Goal: Information Seeking & Learning: Learn about a topic

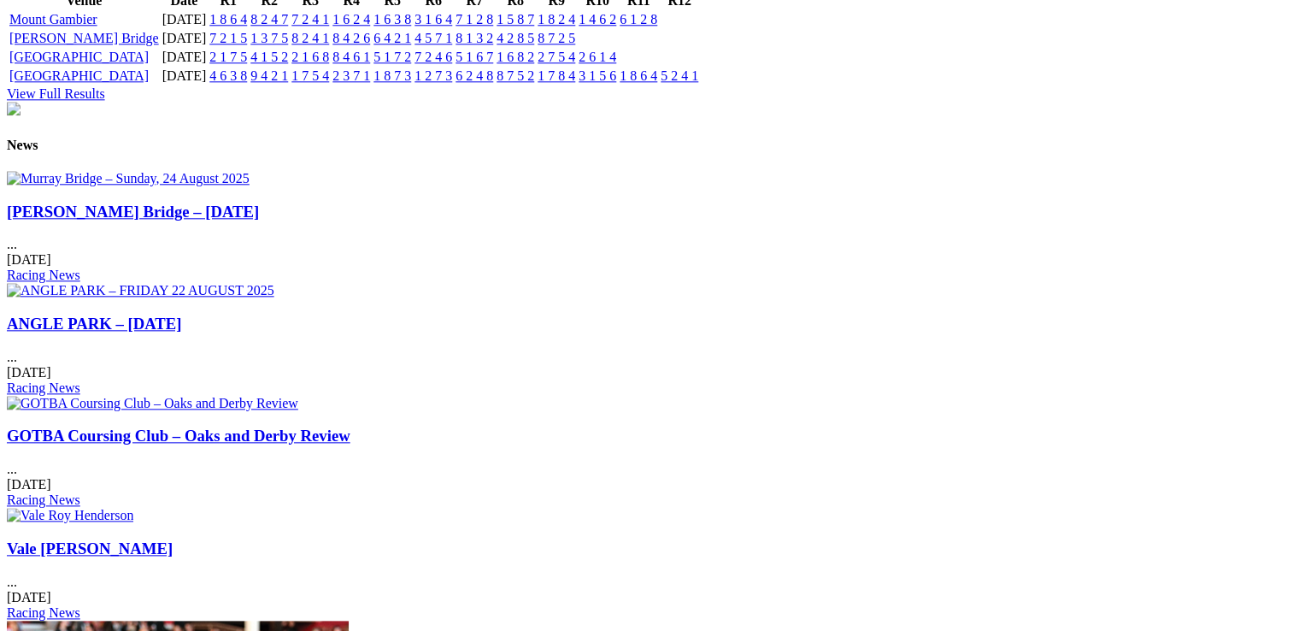
scroll to position [1966, 0]
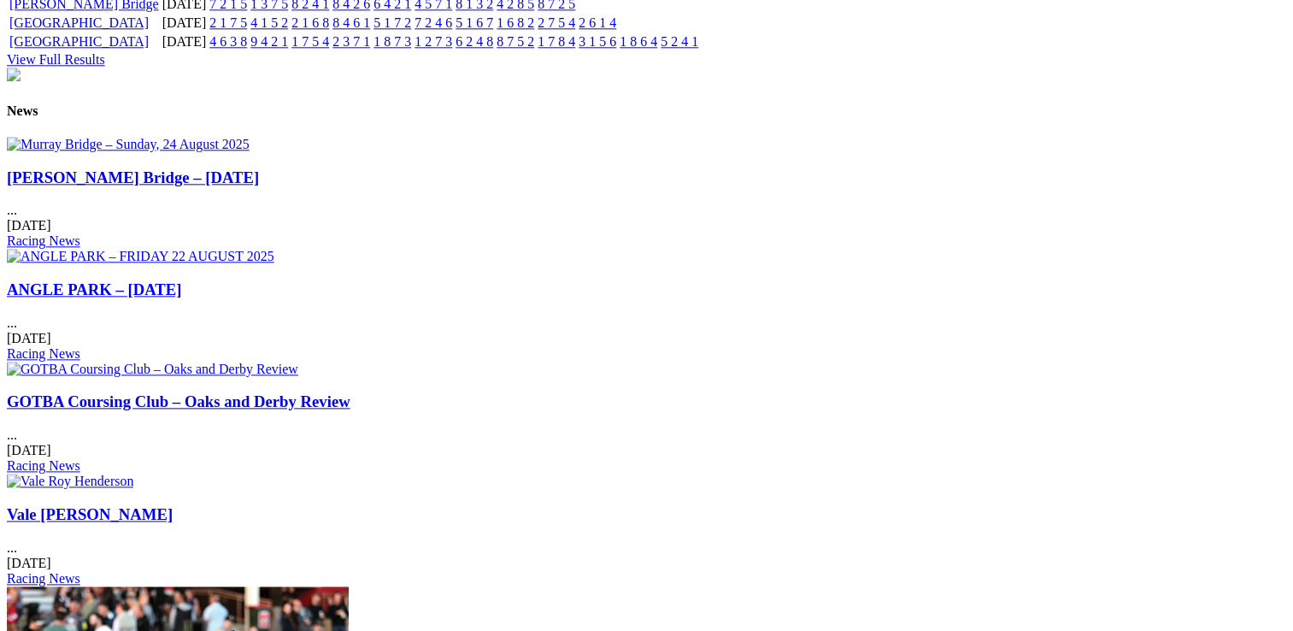
click at [350, 392] on link "GOTBA Coursing Club – Oaks and Derby Review" at bounding box center [179, 401] width 344 height 18
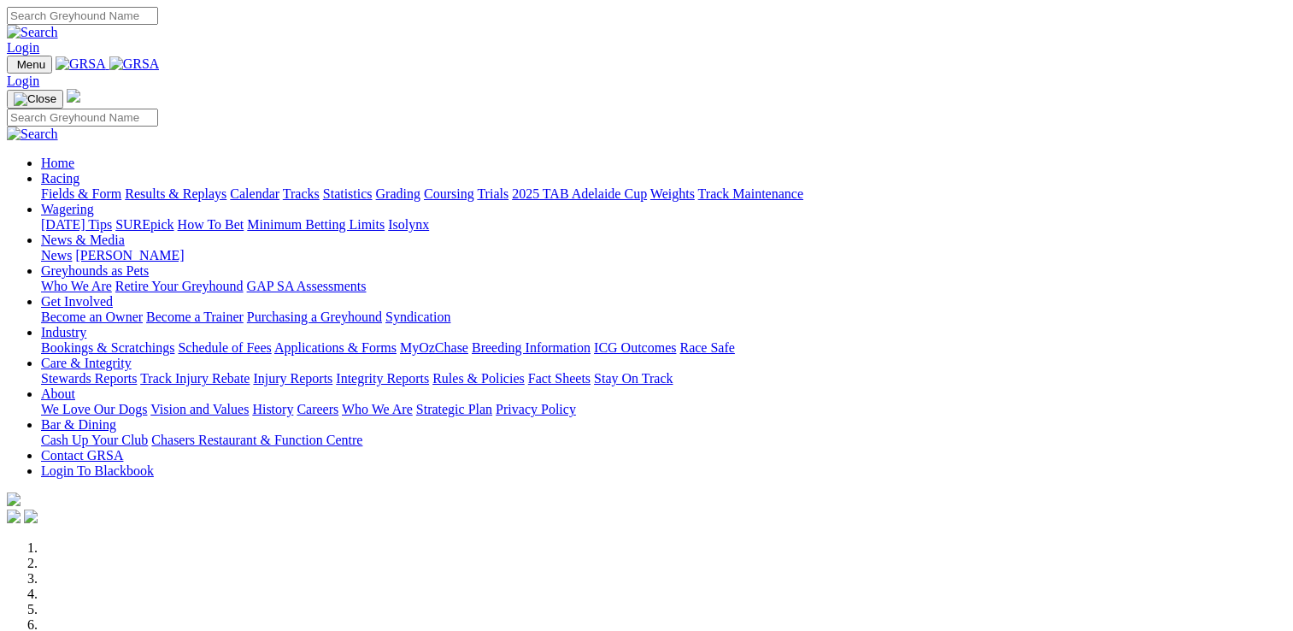
scroll to position [1985, 0]
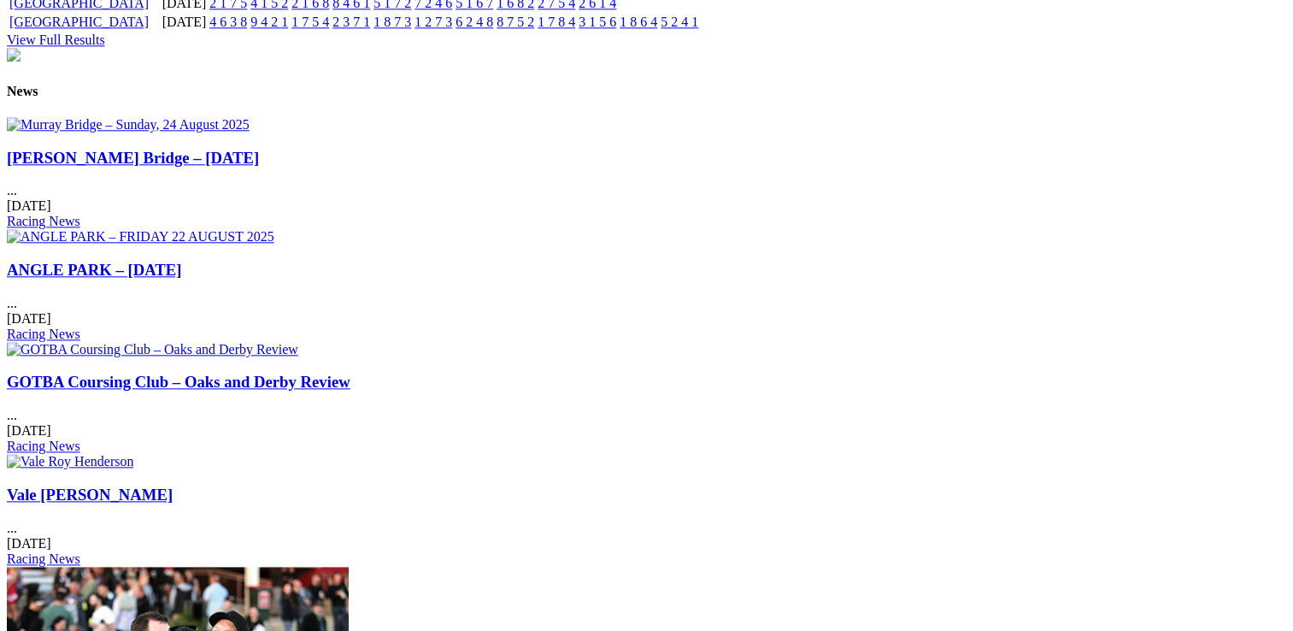
click at [242, 167] on link "[PERSON_NAME] Bridge – [DATE]" at bounding box center [133, 158] width 252 height 18
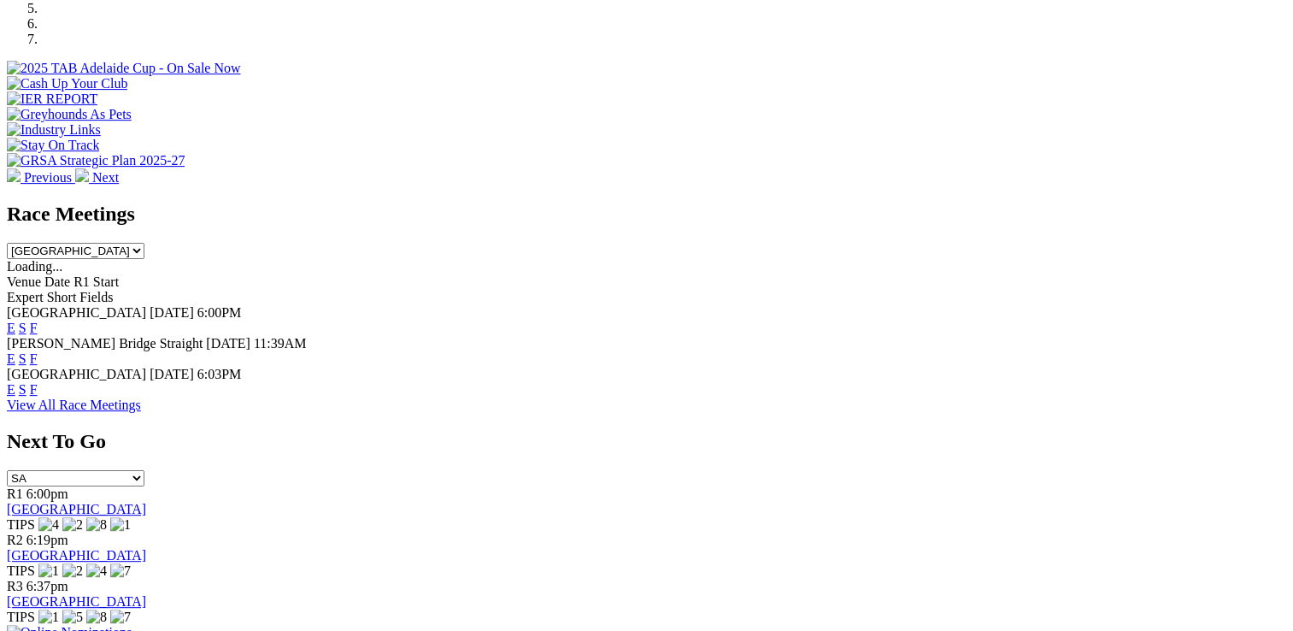
scroll to position [598, 0]
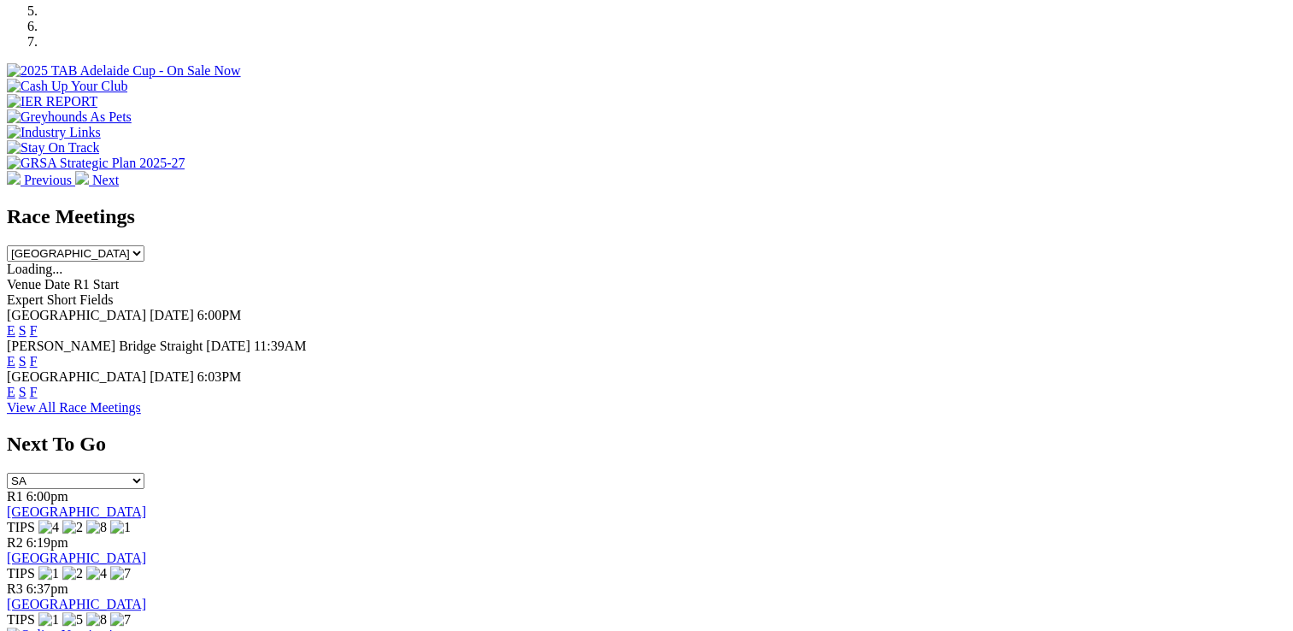
click at [38, 323] on link "F" at bounding box center [34, 330] width 8 height 15
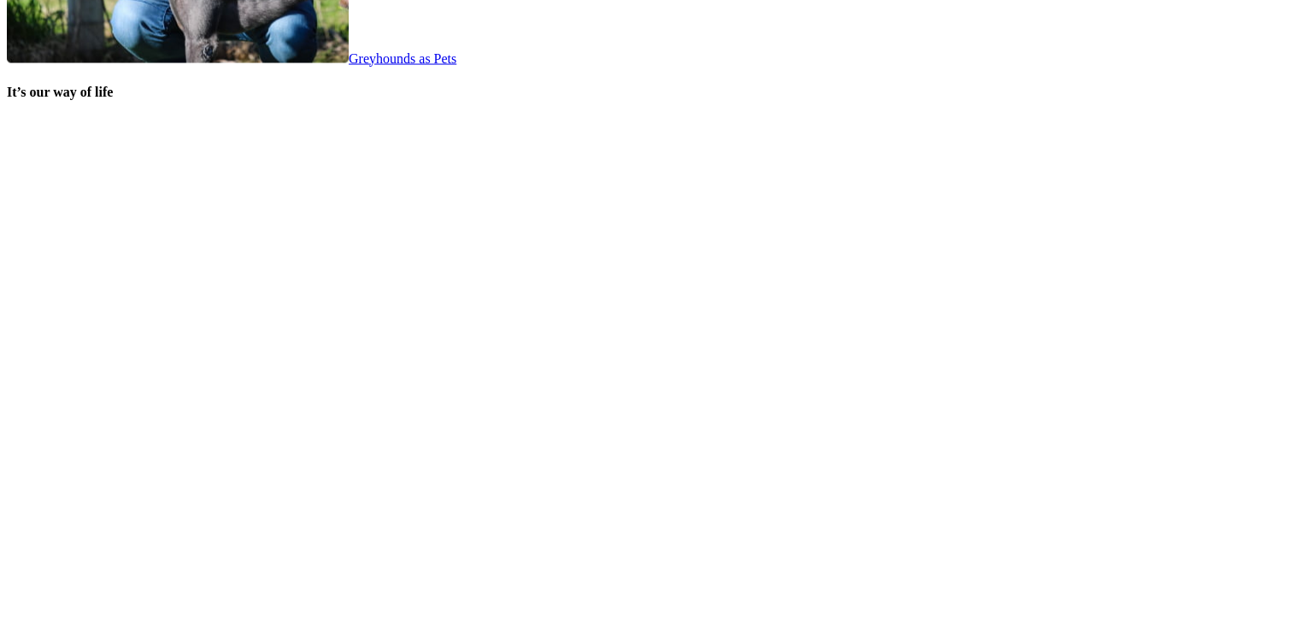
scroll to position [3504, 0]
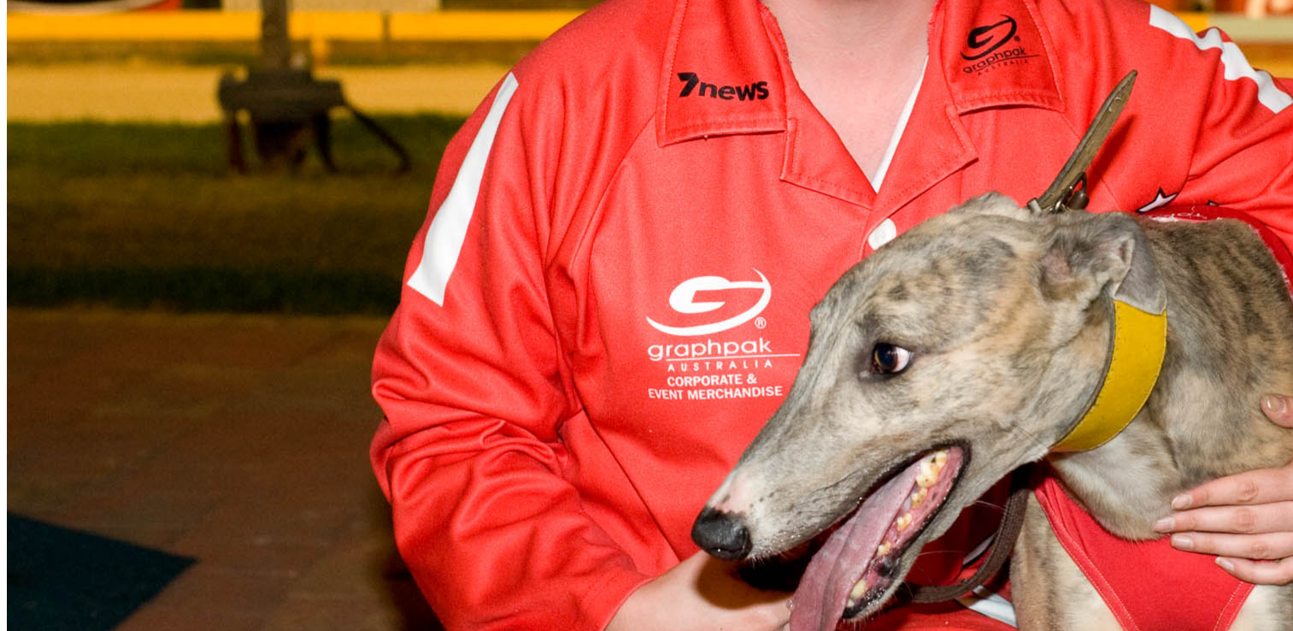
scroll to position [1443, 0]
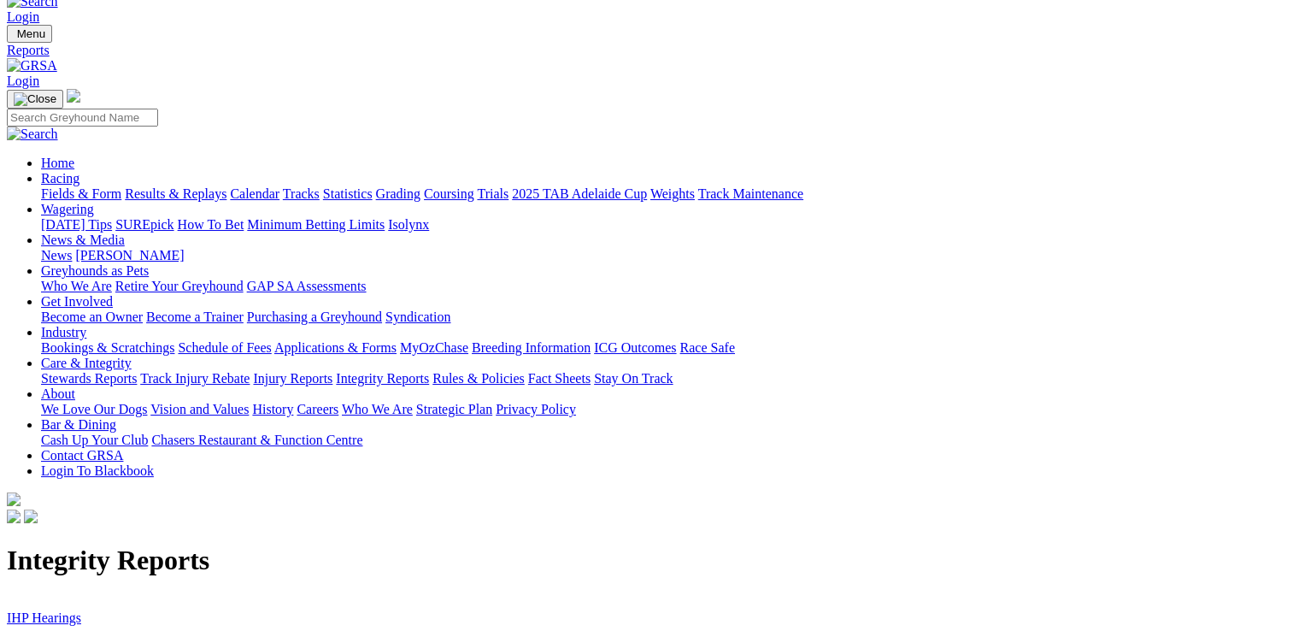
scroll to position [85, 0]
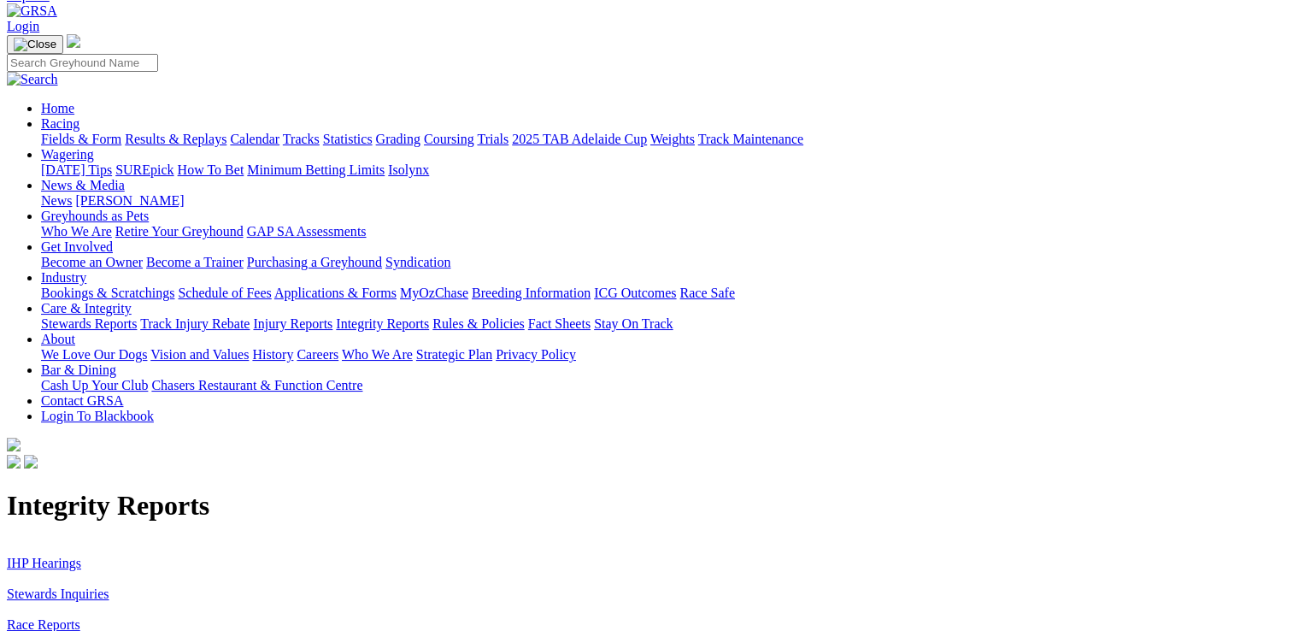
click at [109, 586] on link "Stewards Inquiries" at bounding box center [58, 593] width 103 height 15
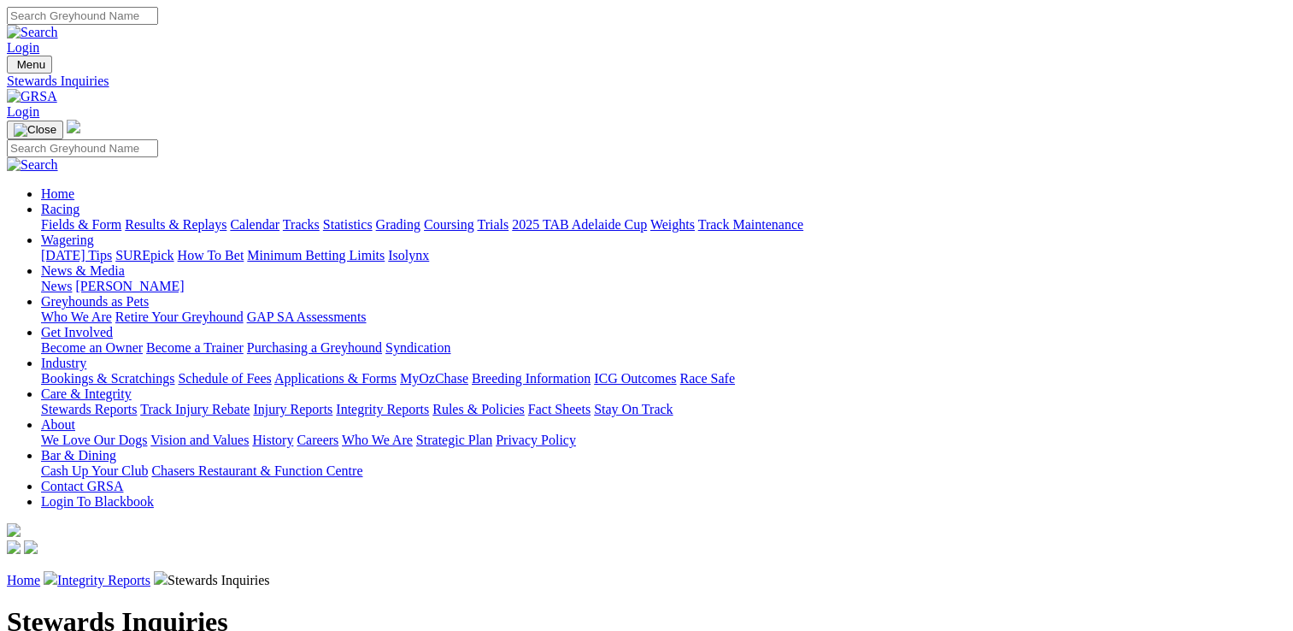
scroll to position [171, 0]
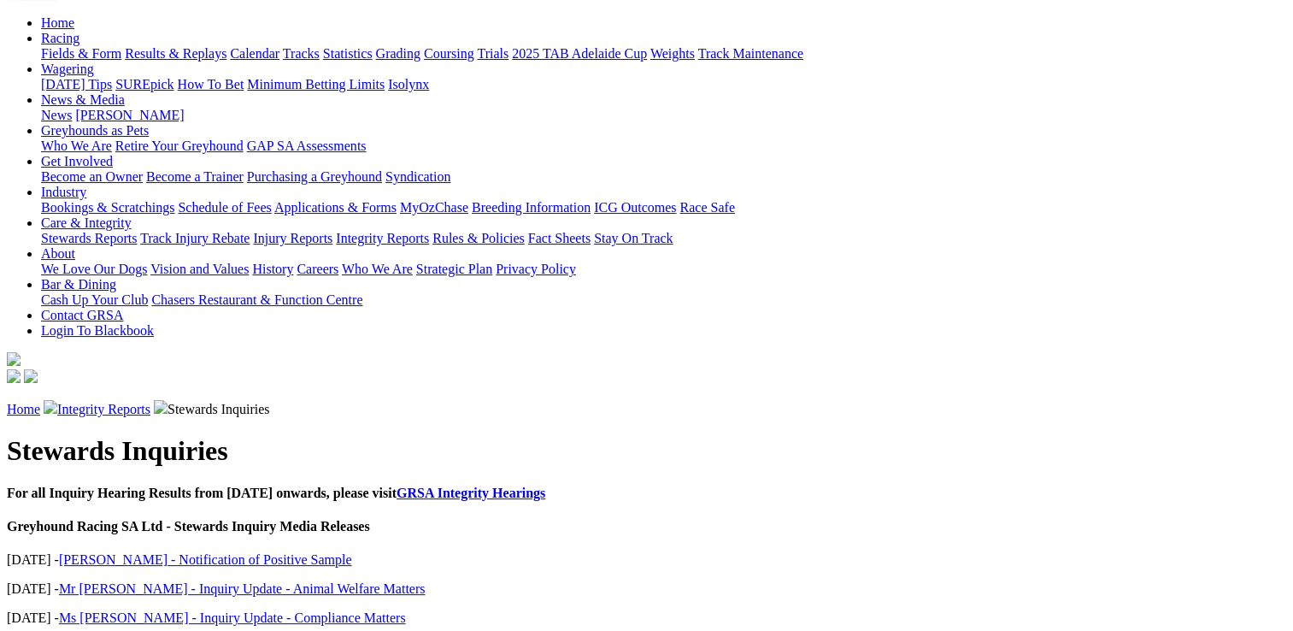
click at [204, 581] on link "Mr [PERSON_NAME] - Inquiry Update - Animal Welfare Matters" at bounding box center [242, 588] width 367 height 15
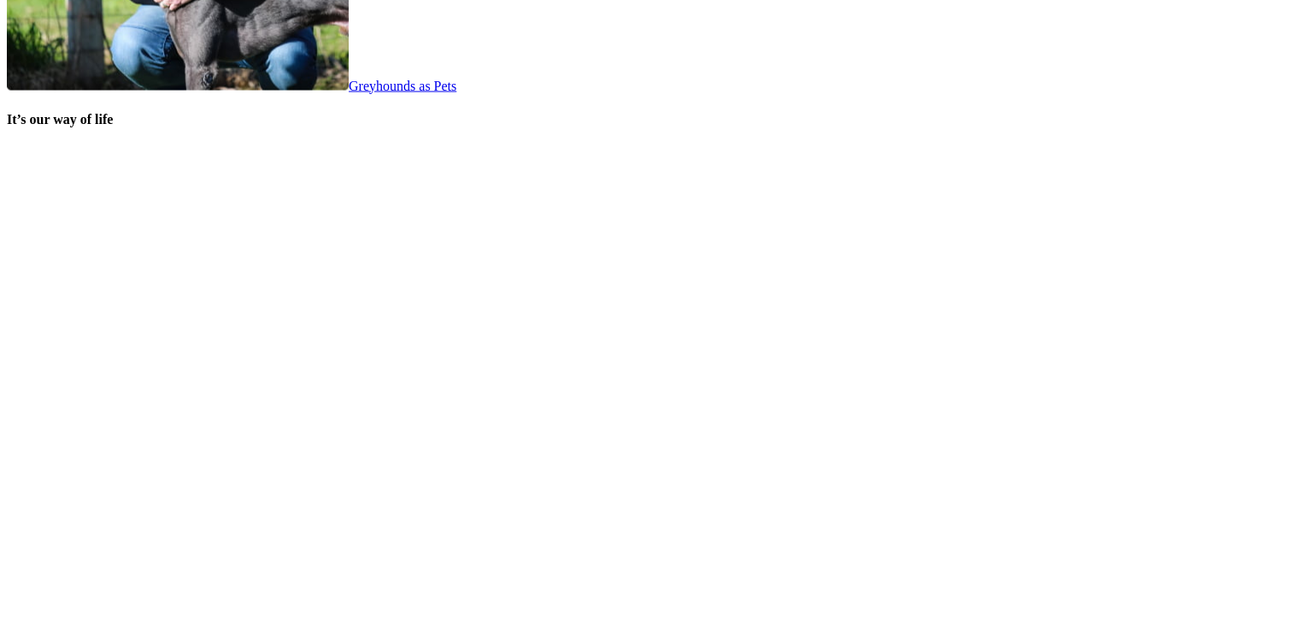
scroll to position [3419, 0]
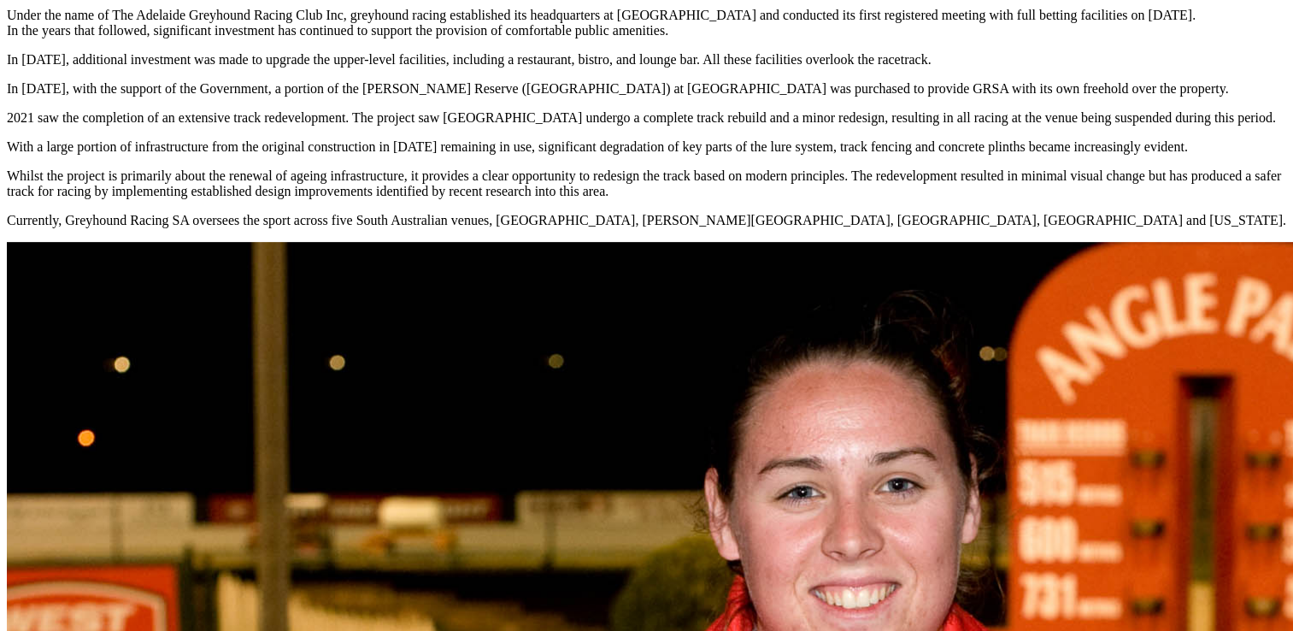
scroll to position [684, 0]
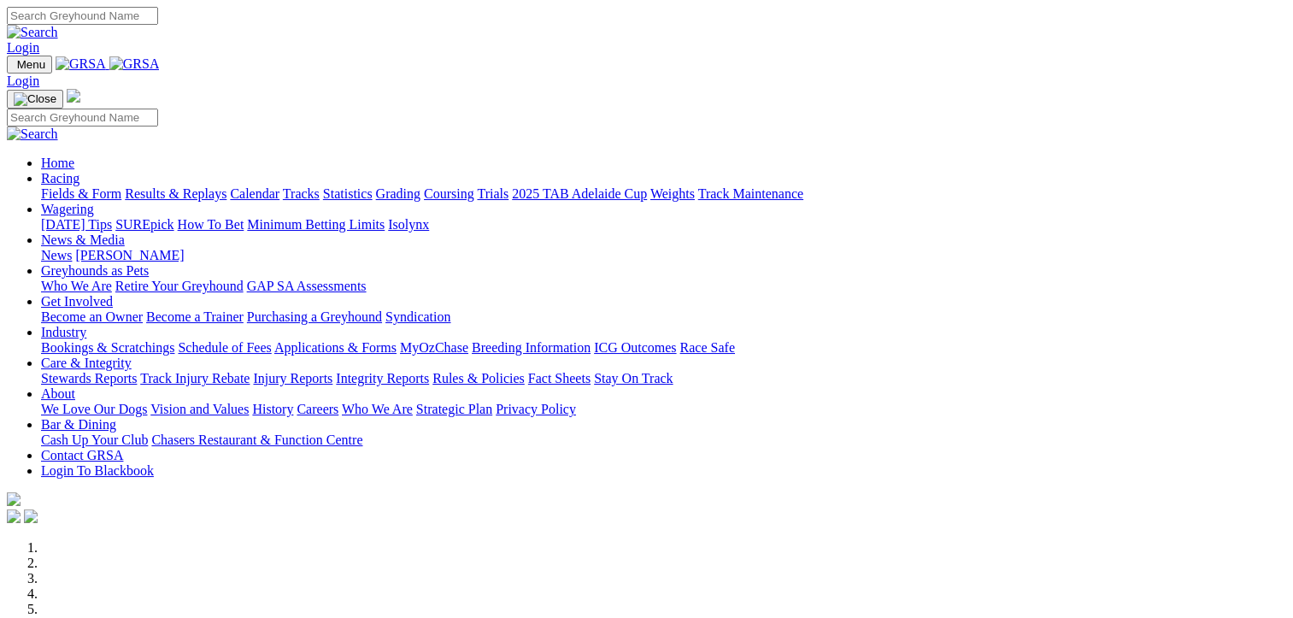
click at [79, 171] on link "Racing" at bounding box center [60, 178] width 38 height 15
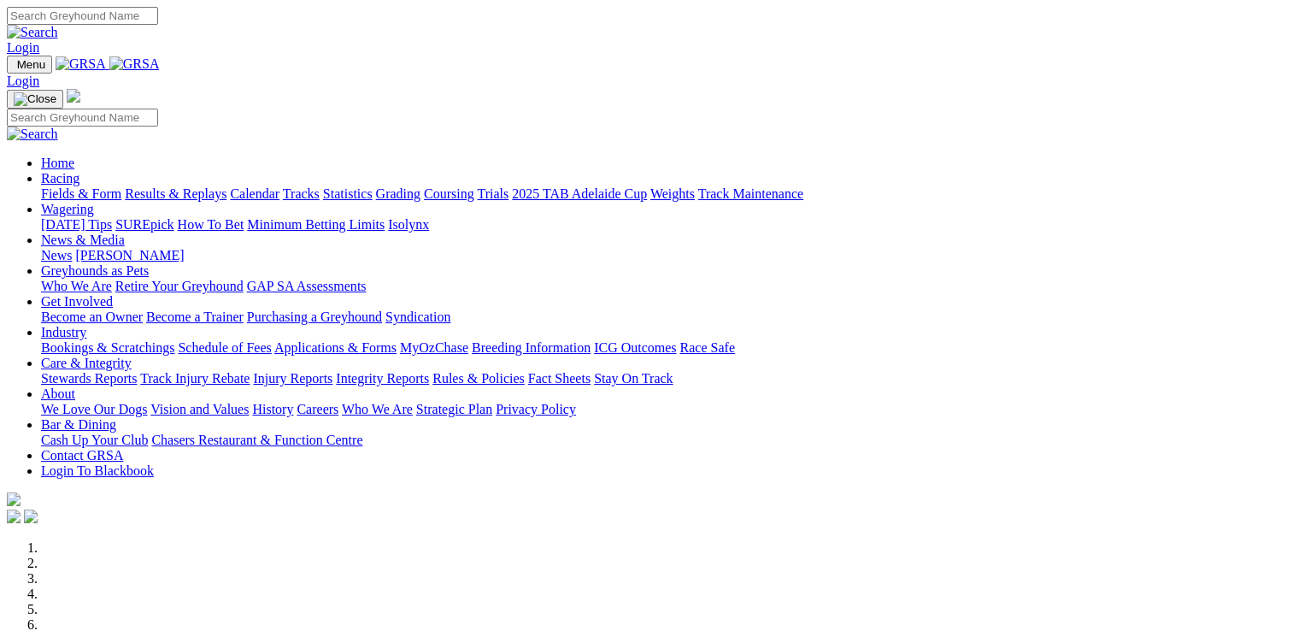
click at [79, 171] on link "Racing" at bounding box center [60, 178] width 38 height 15
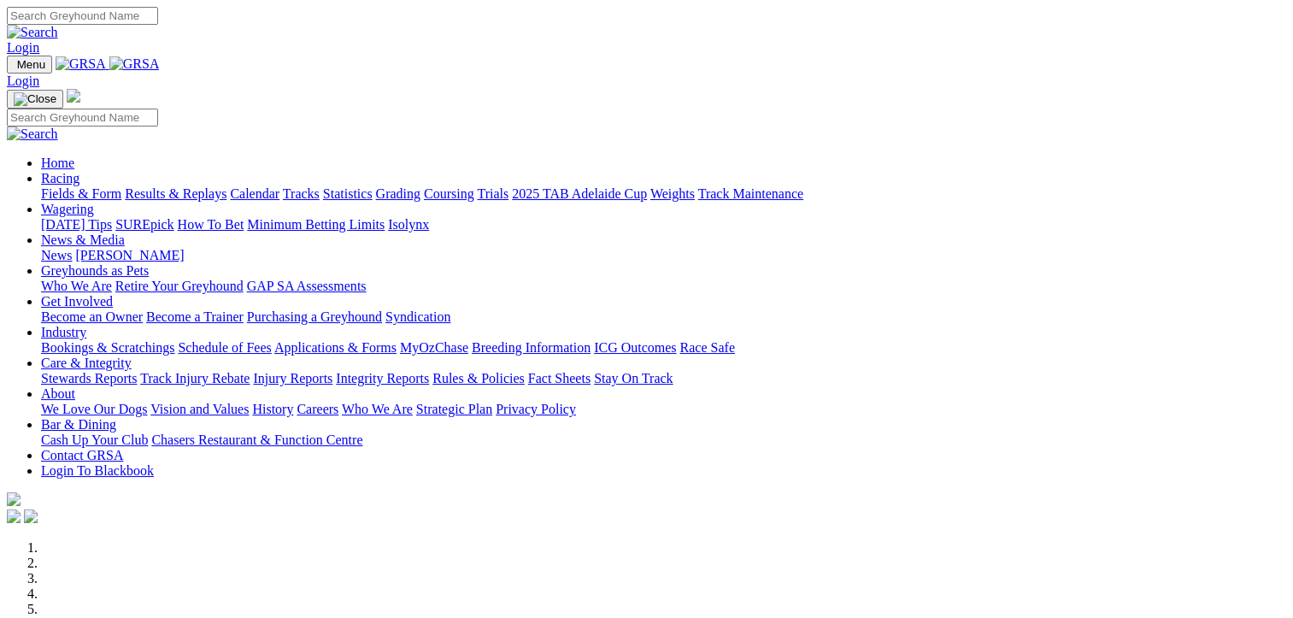
click at [279, 186] on link "Calendar" at bounding box center [255, 193] width 50 height 15
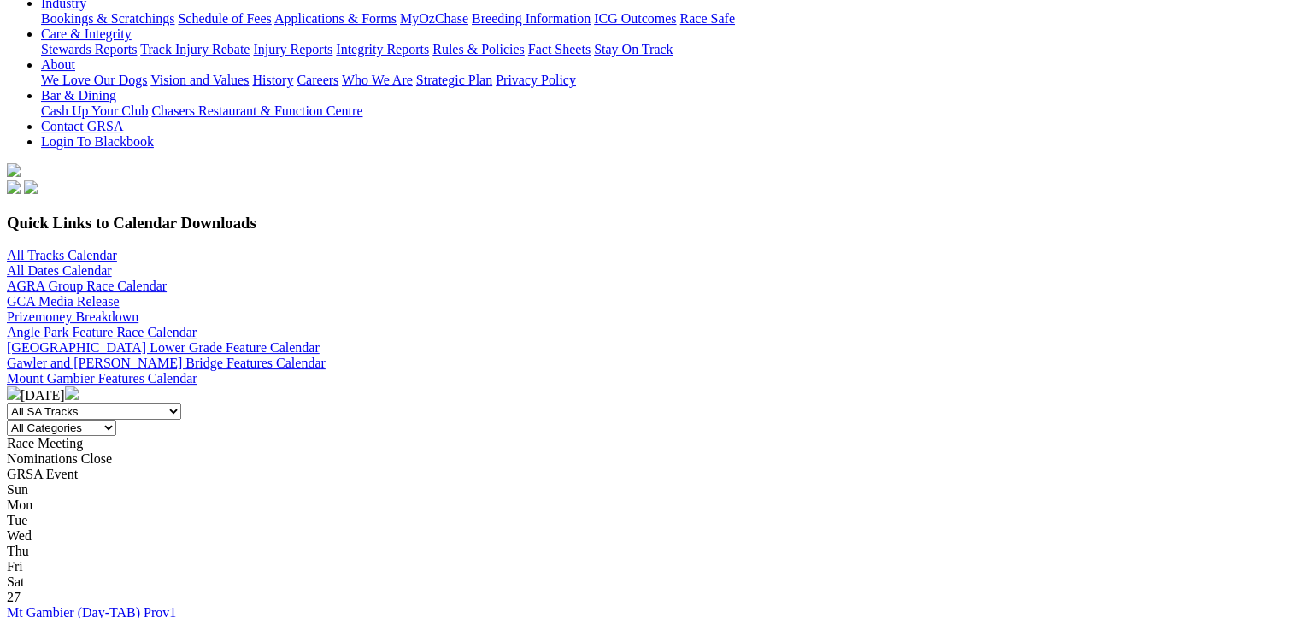
scroll to position [342, 0]
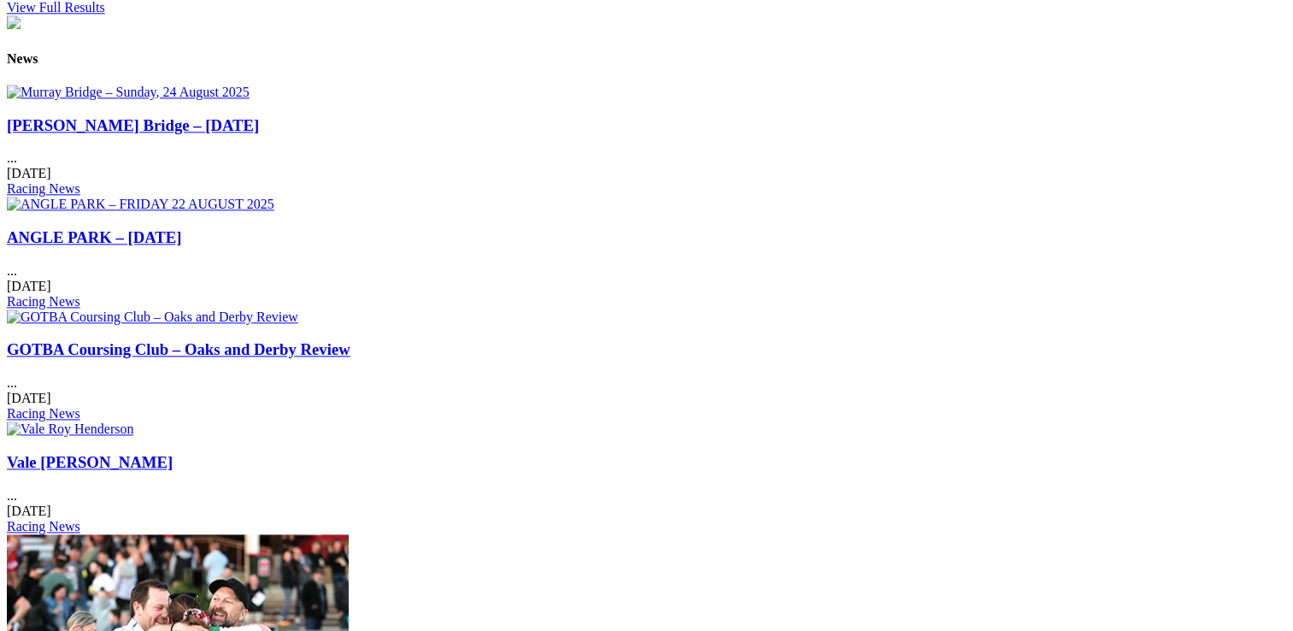
scroll to position [1966, 0]
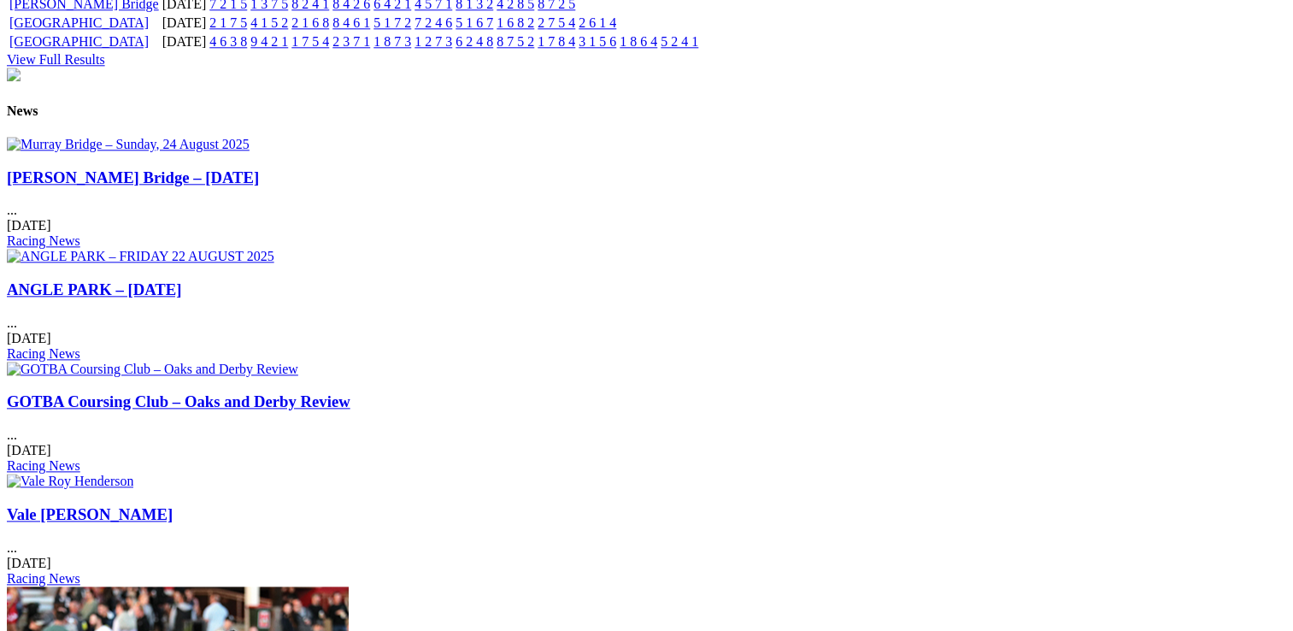
click at [173, 505] on link "Vale [PERSON_NAME]" at bounding box center [90, 514] width 166 height 18
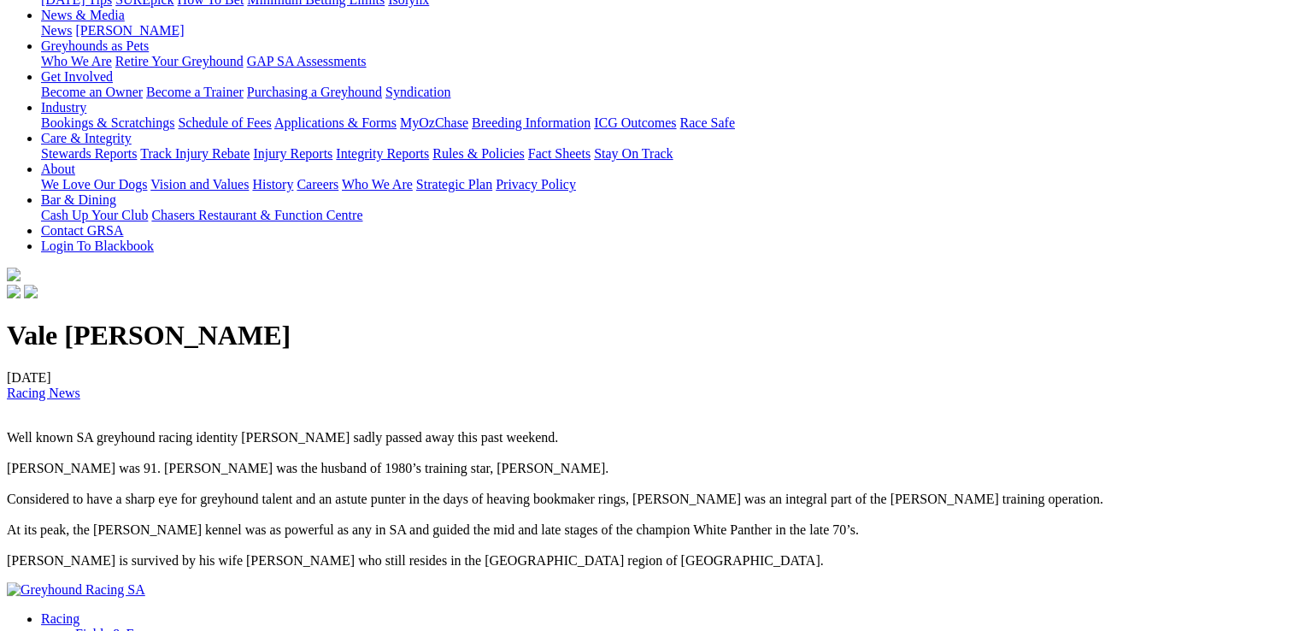
scroll to position [256, 0]
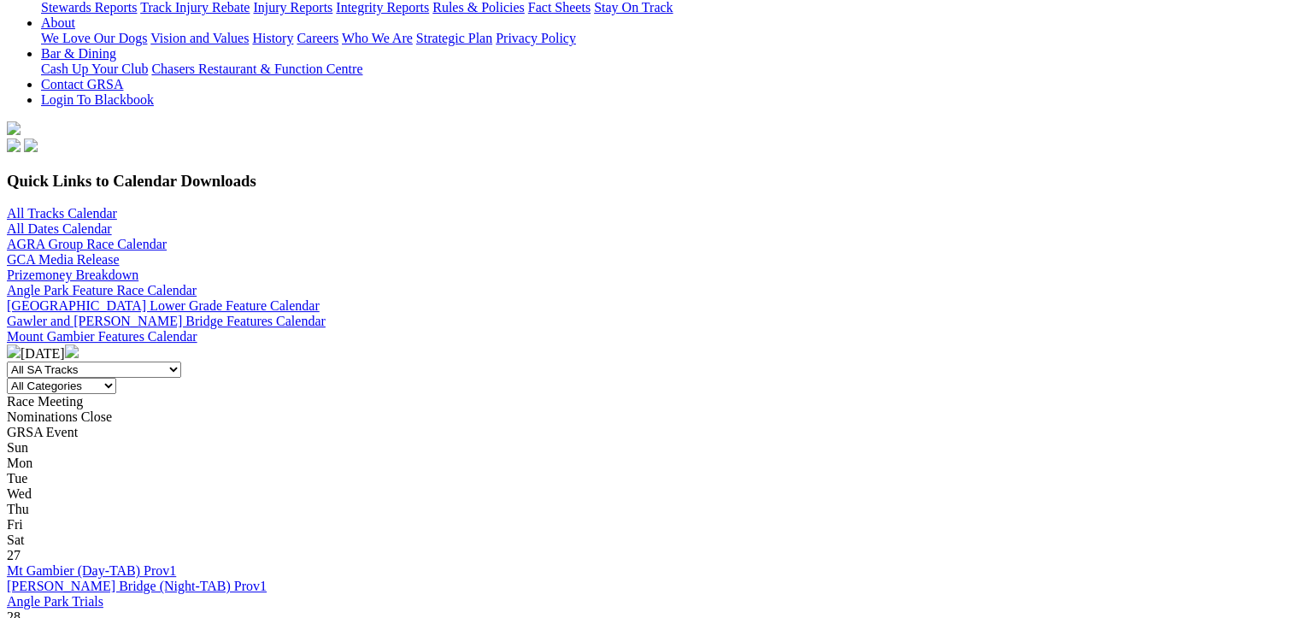
scroll to position [427, 0]
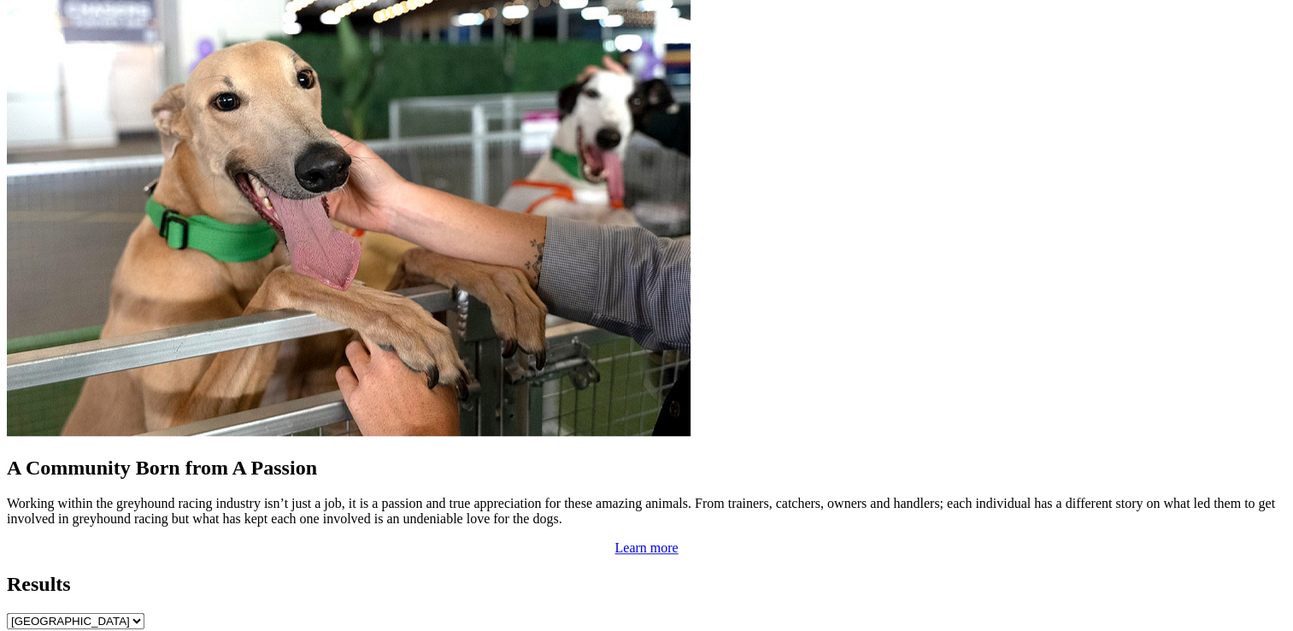
scroll to position [1367, 0]
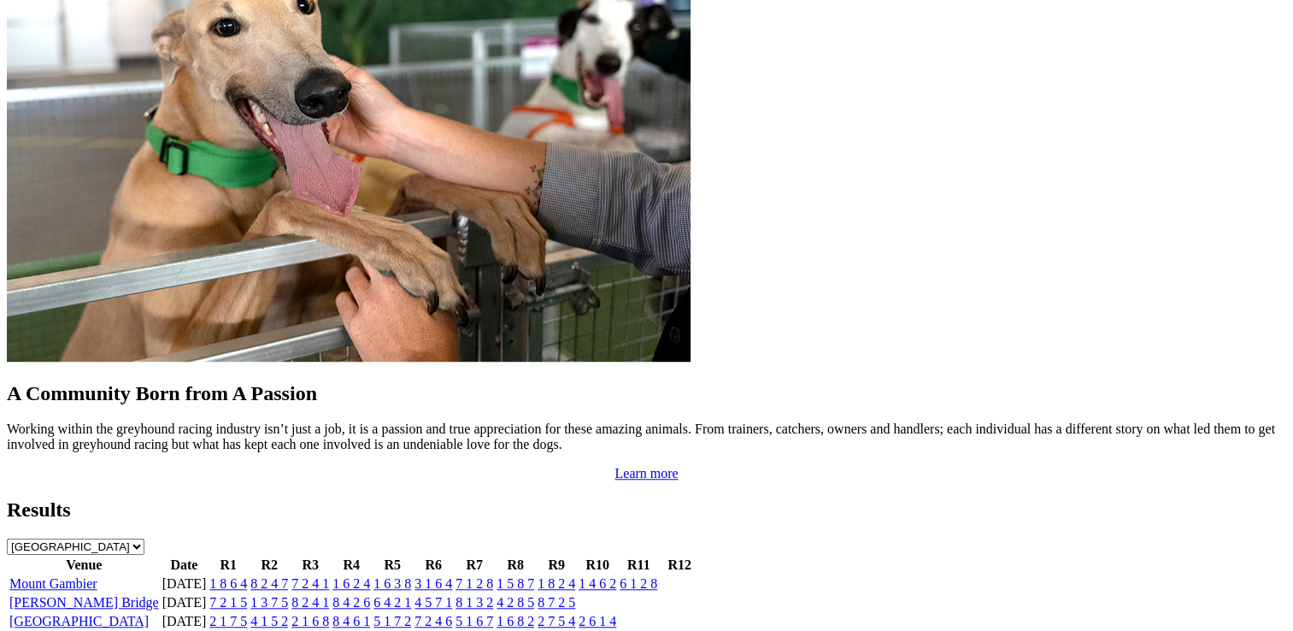
click at [149, 630] on link "[GEOGRAPHIC_DATA]" at bounding box center [78, 639] width 139 height 15
